Goal: Task Accomplishment & Management: Use online tool/utility

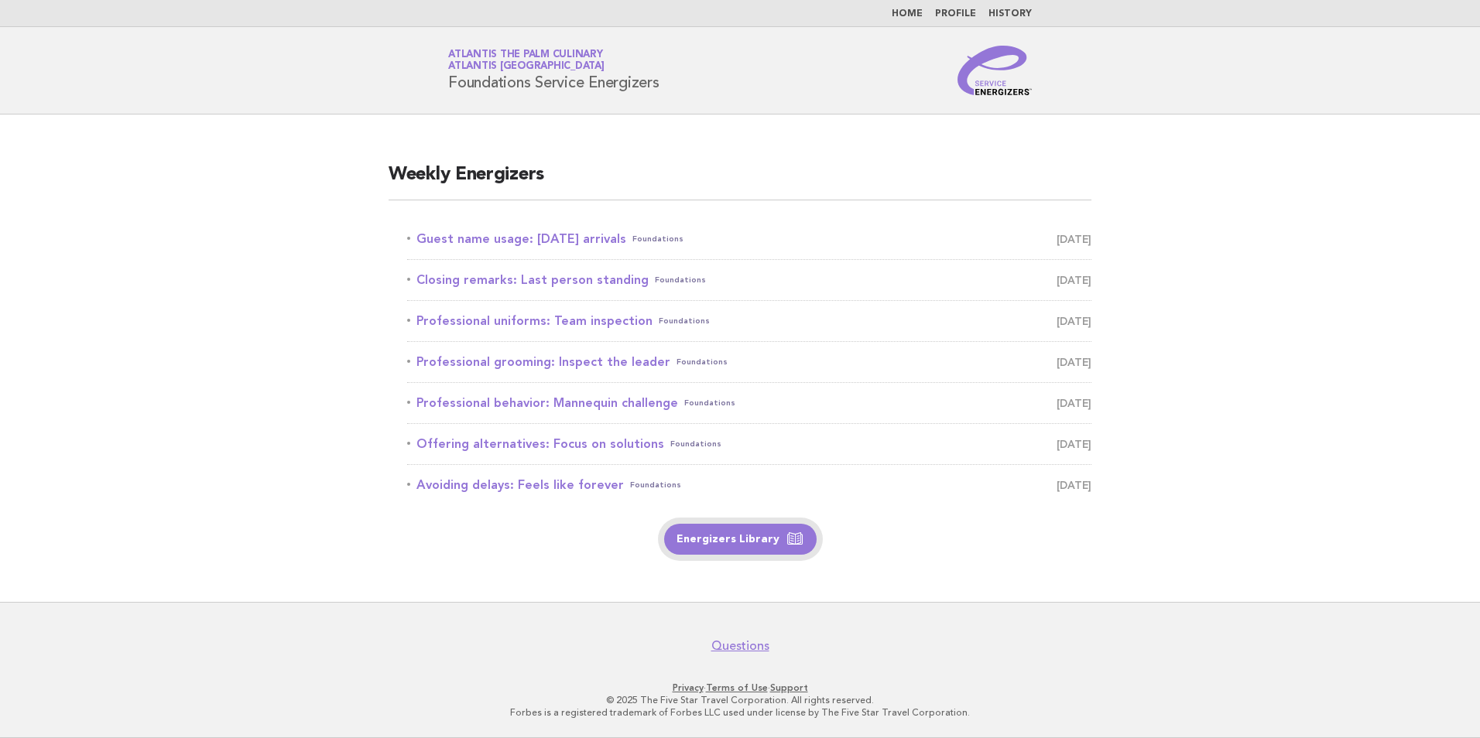
click at [748, 540] on link "Energizers Library" at bounding box center [740, 539] width 152 height 31
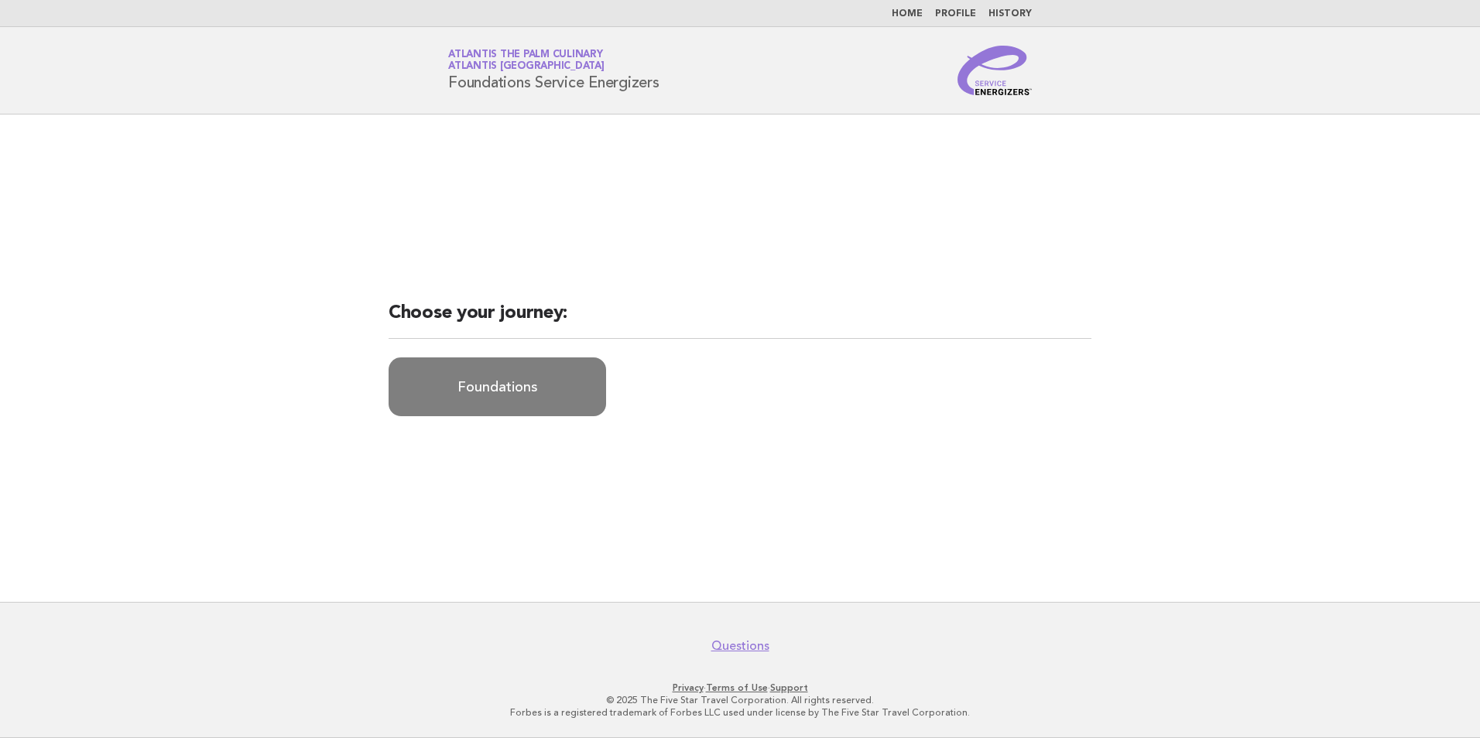
click at [498, 397] on link "Foundations" at bounding box center [498, 387] width 218 height 59
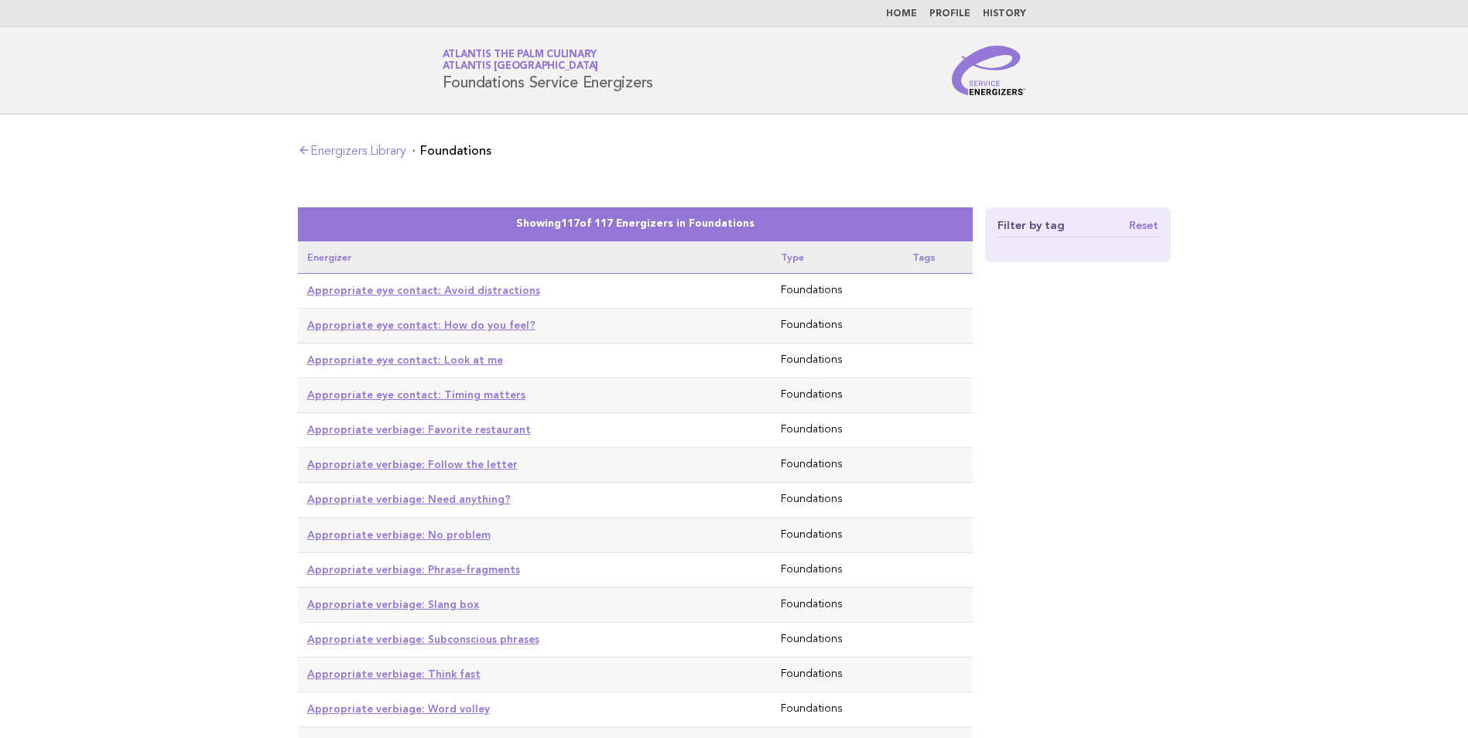
click at [308, 148] on icon at bounding box center [304, 150] width 12 height 12
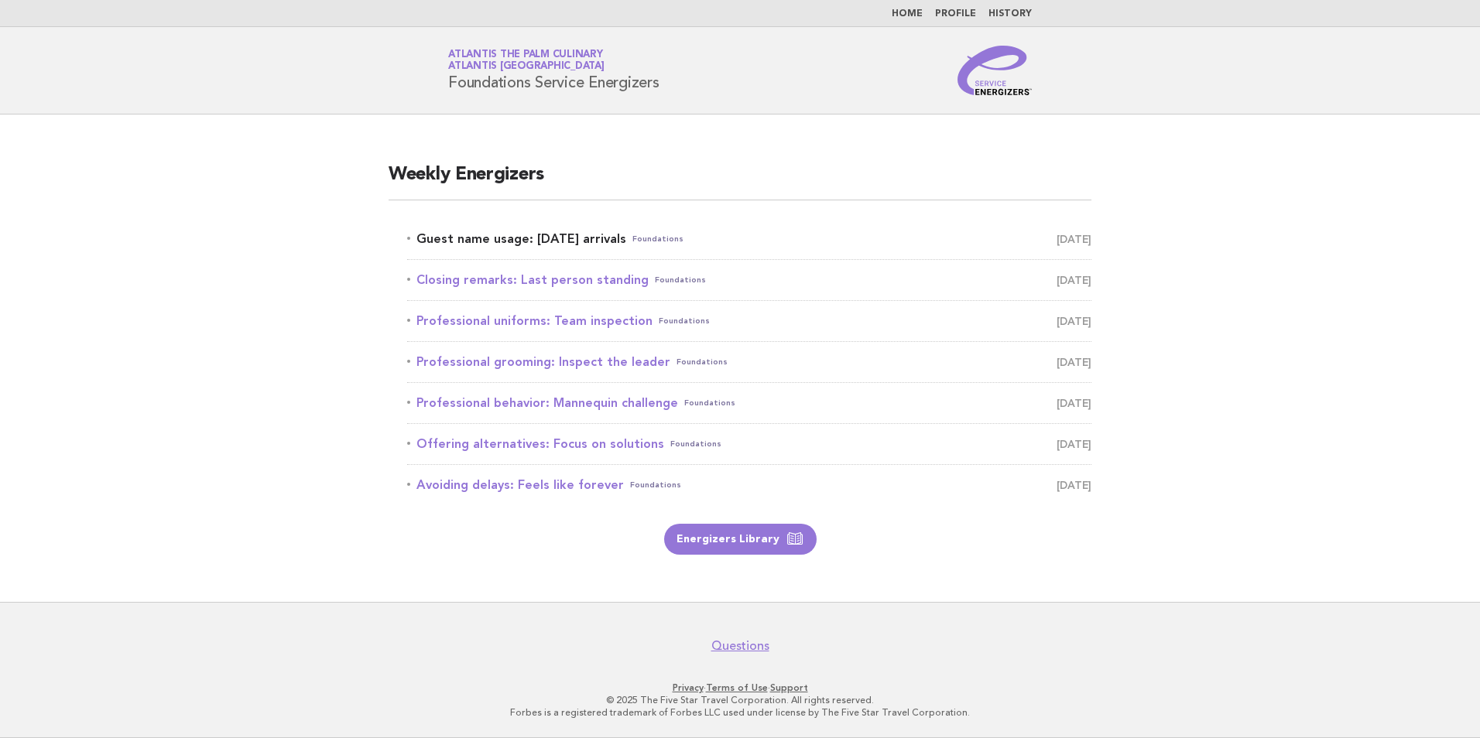
click at [538, 235] on link "Guest name usage: Today's arrivals Foundations September 1" at bounding box center [749, 239] width 684 height 22
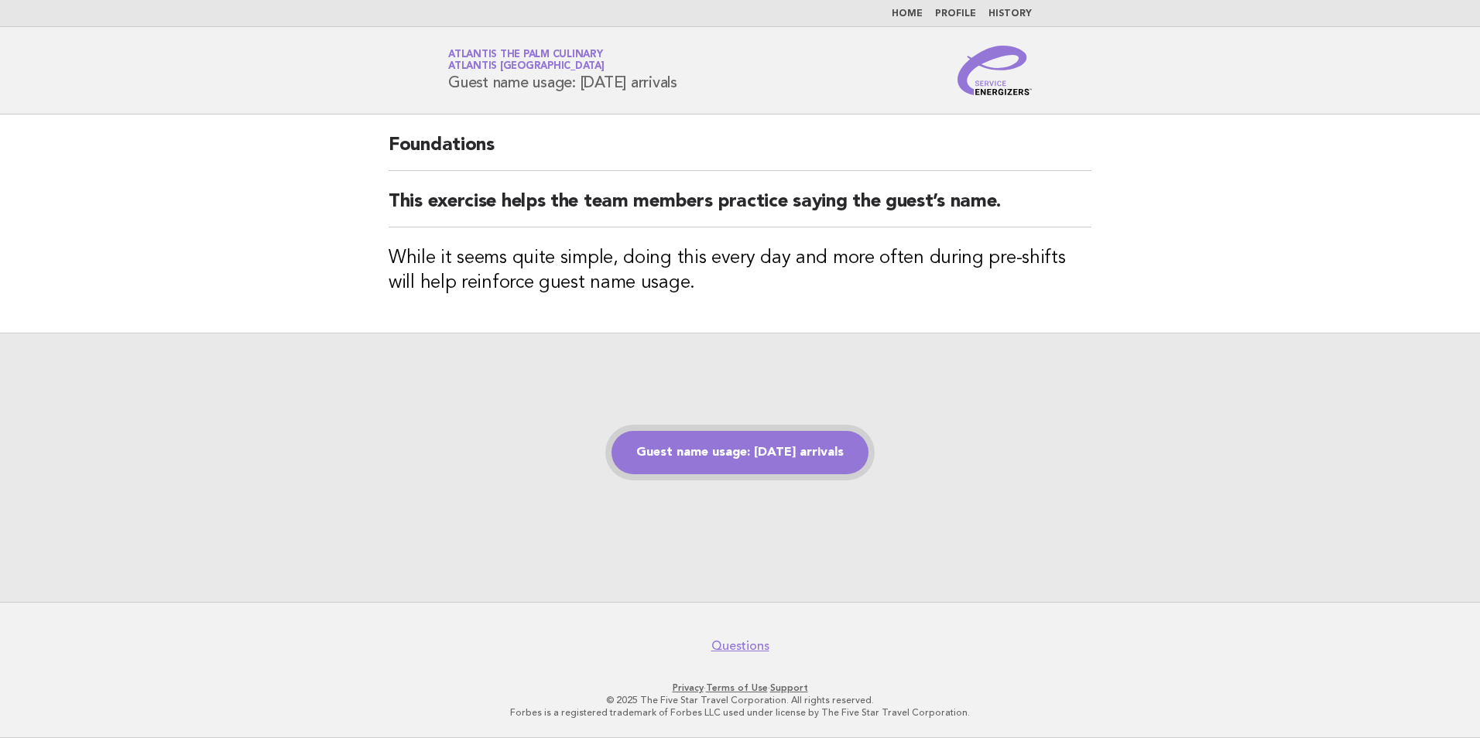
click at [698, 460] on link "Guest name usage: [DATE] arrivals" at bounding box center [739, 452] width 257 height 43
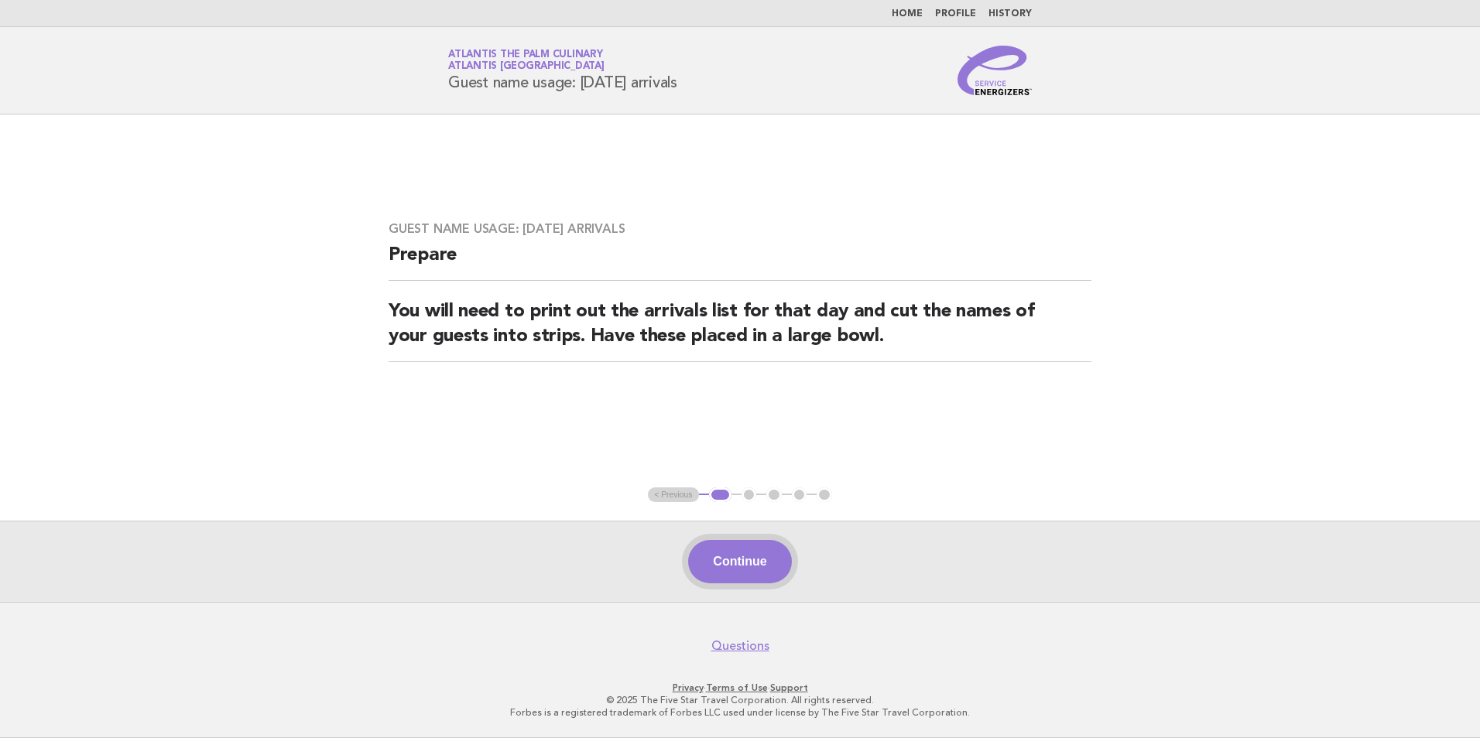
click at [734, 563] on button "Continue" at bounding box center [739, 561] width 103 height 43
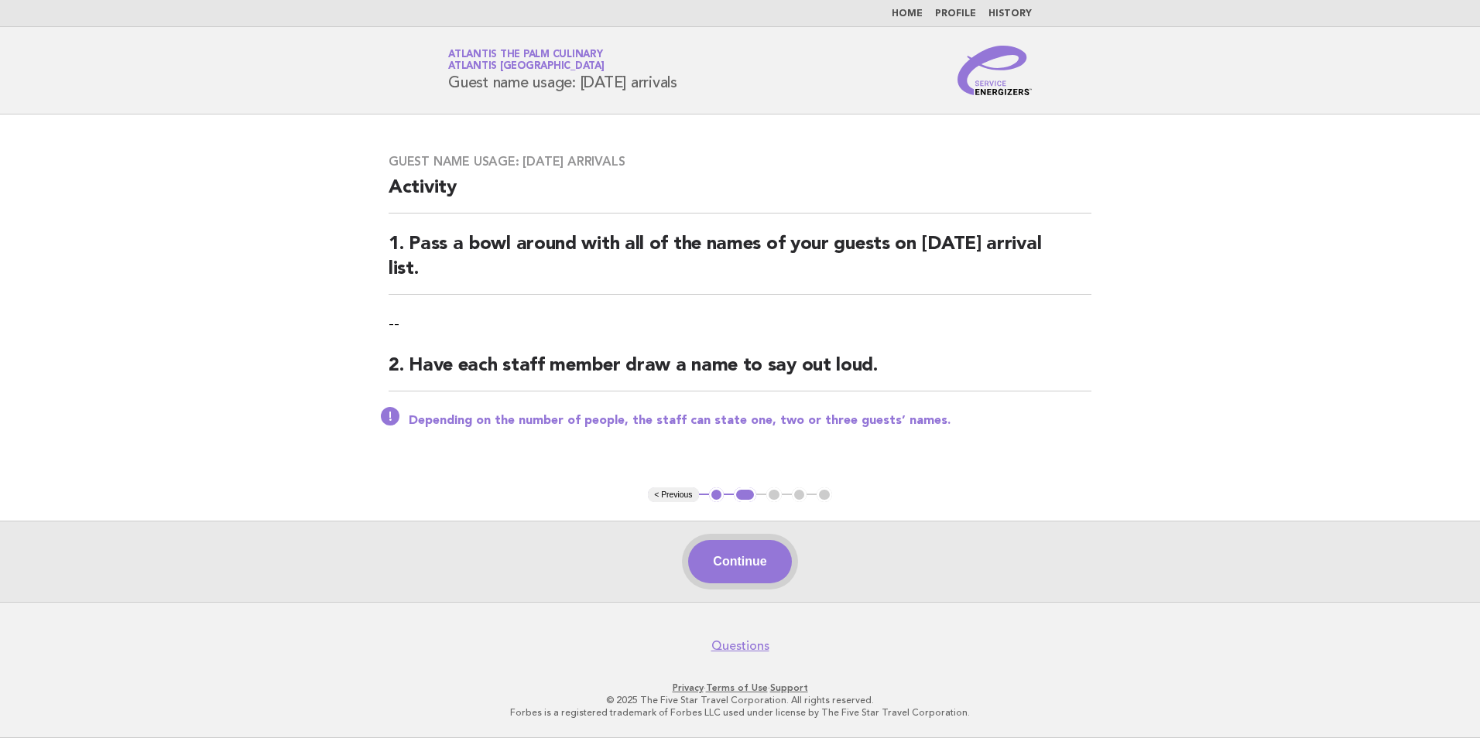
click at [727, 577] on button "Continue" at bounding box center [739, 561] width 103 height 43
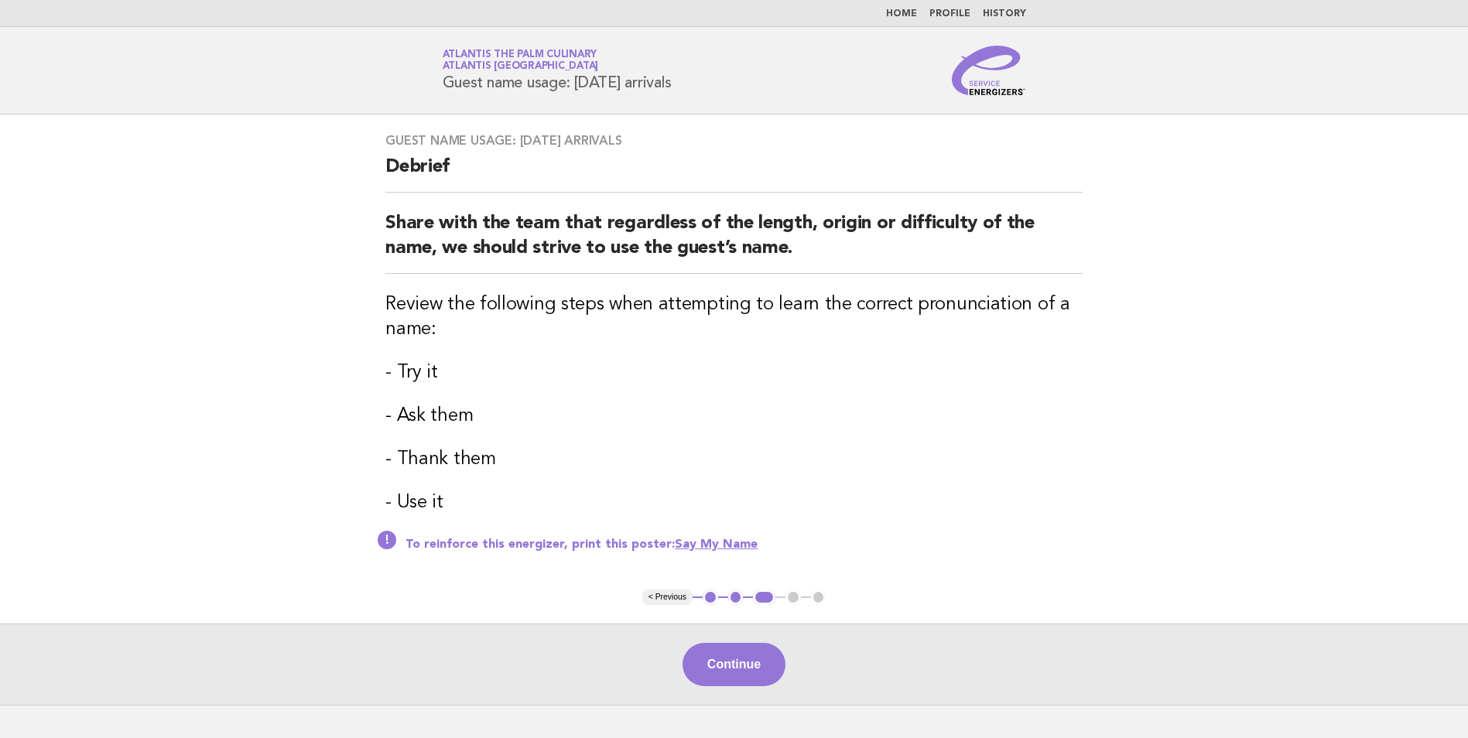
click at [752, 687] on div "Continue" at bounding box center [734, 664] width 1468 height 81
click at [738, 677] on button "Continue" at bounding box center [734, 664] width 103 height 43
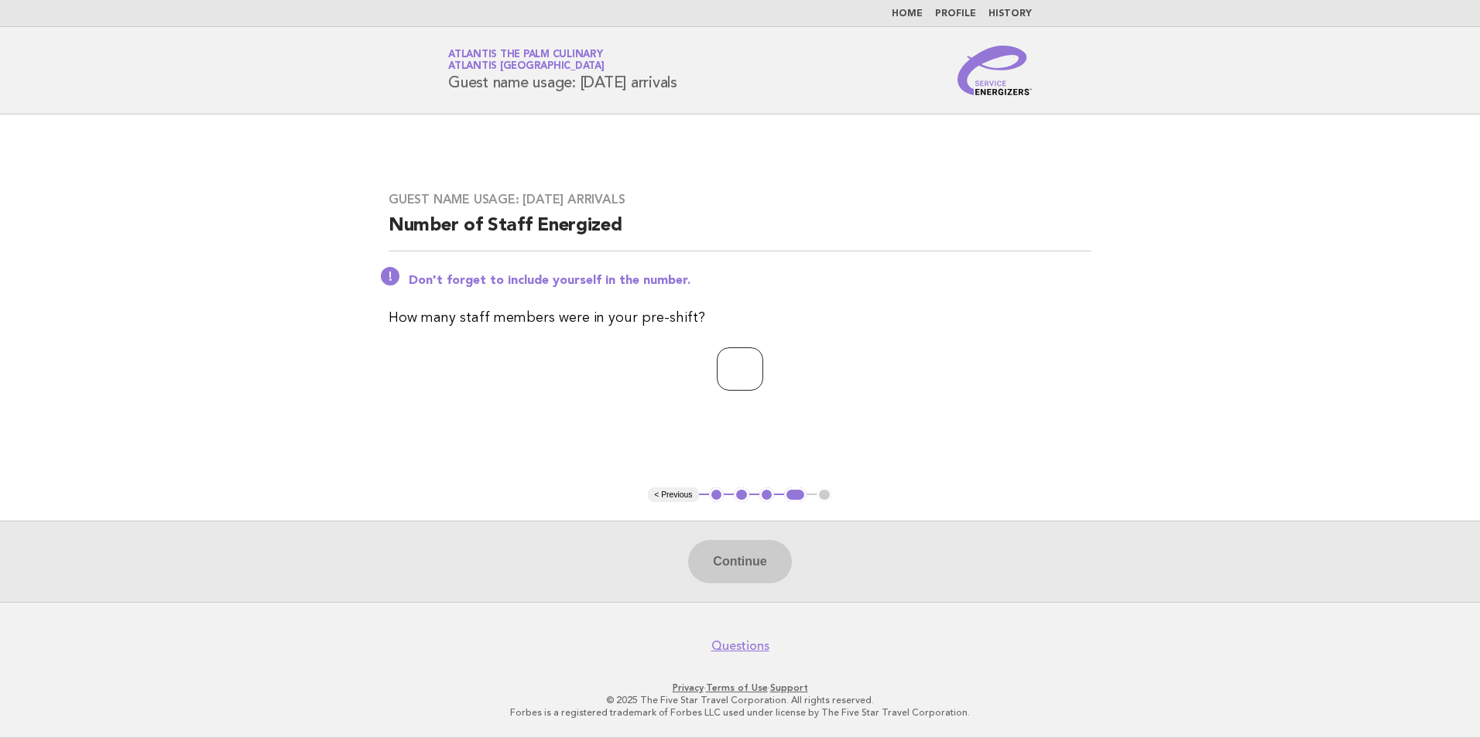
click at [763, 370] on input "*" at bounding box center [740, 369] width 46 height 43
click at [763, 367] on input "*" at bounding box center [740, 369] width 46 height 43
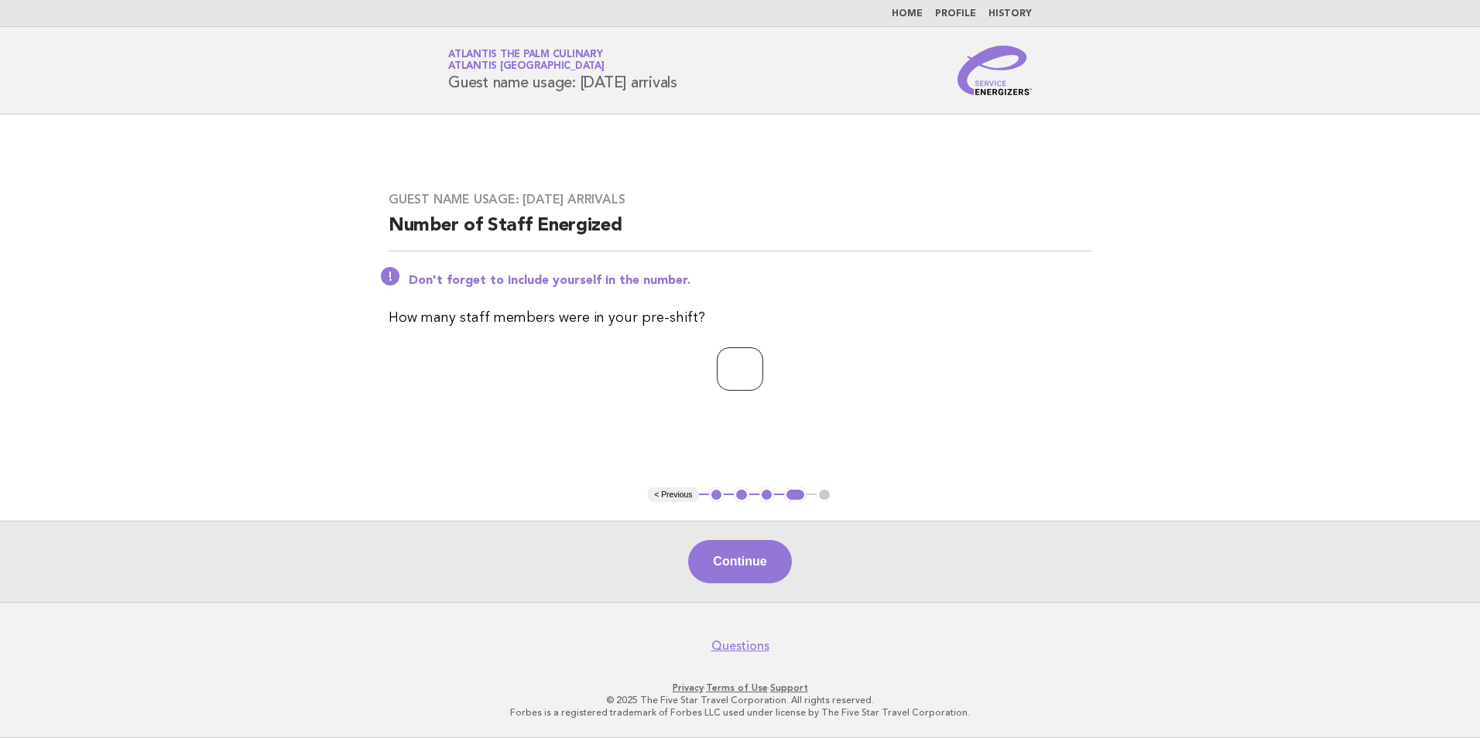
click at [763, 367] on input "*" at bounding box center [740, 369] width 46 height 43
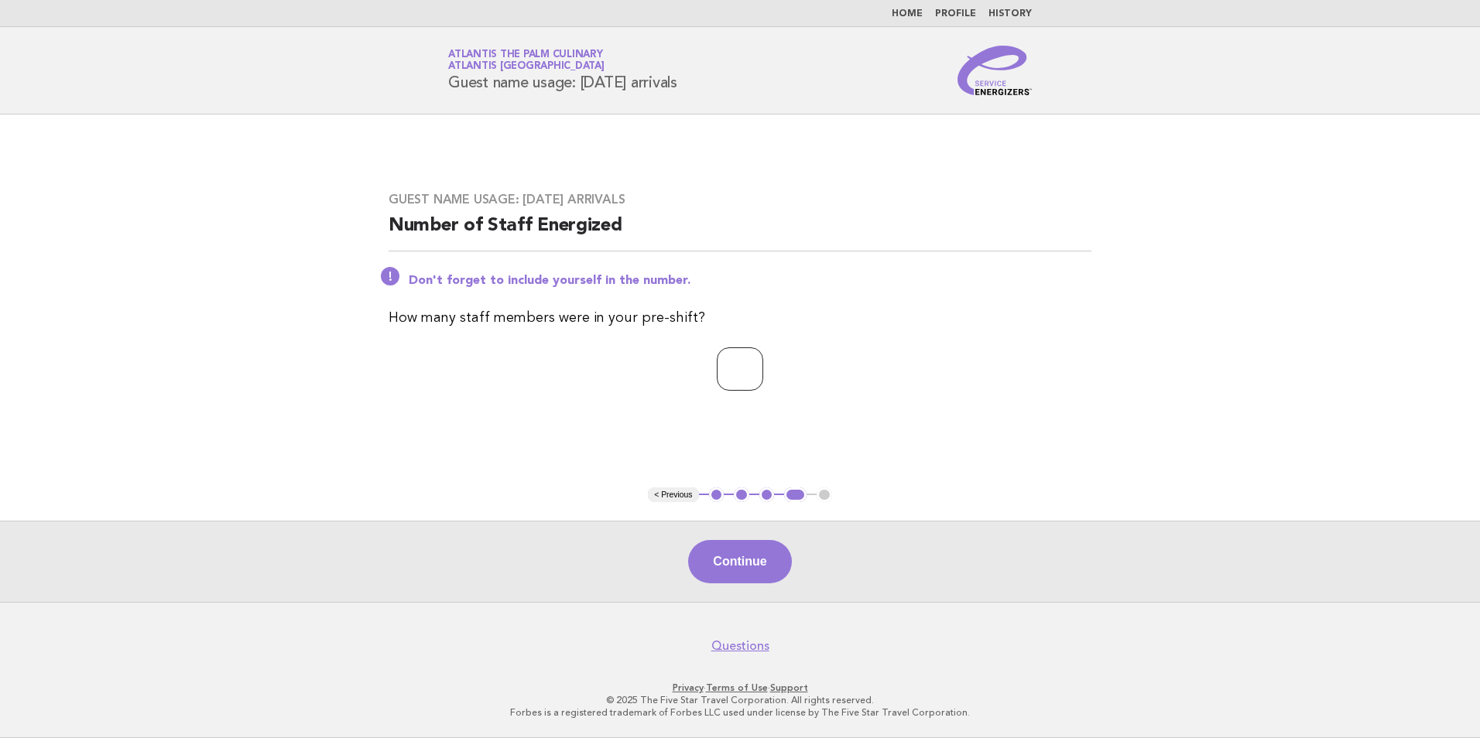
click at [763, 367] on input "*" at bounding box center [740, 369] width 46 height 43
type input "**"
click at [763, 367] on input "**" at bounding box center [740, 369] width 46 height 43
click at [738, 568] on button "Continue" at bounding box center [739, 561] width 103 height 43
